Goal: Transaction & Acquisition: Purchase product/service

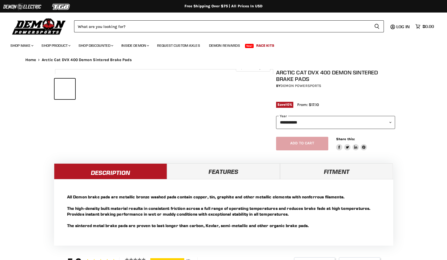
select select "******"
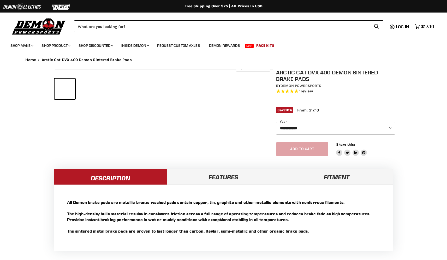
select select "******"
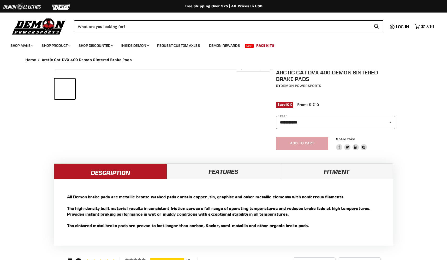
select select "******"
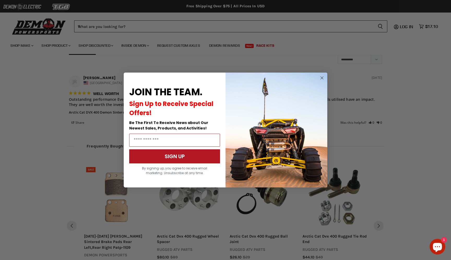
scroll to position [423, 0]
